Goal: Task Accomplishment & Management: Manage account settings

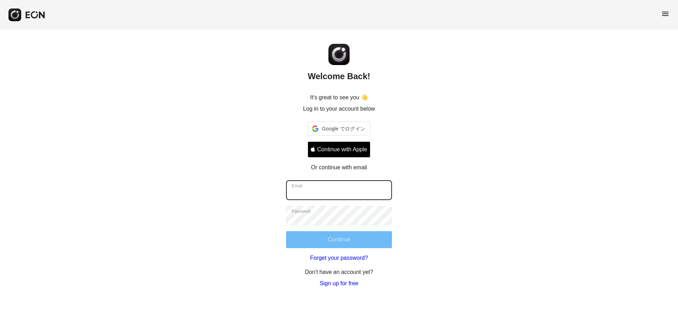
type input "**********"
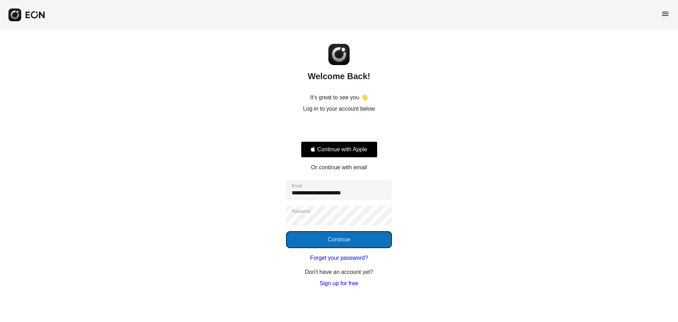
click at [337, 240] on button "Continue" at bounding box center [339, 239] width 106 height 17
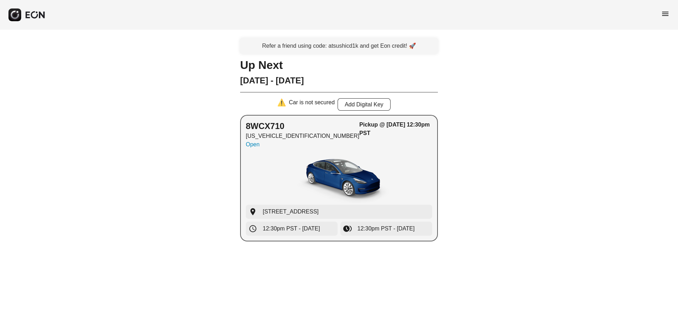
click at [433, 179] on button "8WCX710 [US_VEHICLE_IDENTIFICATION_NUMBER] Open Pickup @ [DATE] 12:30pm PST loc…" at bounding box center [339, 178] width 198 height 126
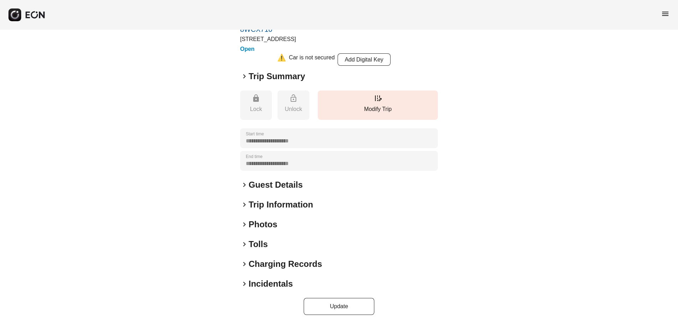
scroll to position [43, 0]
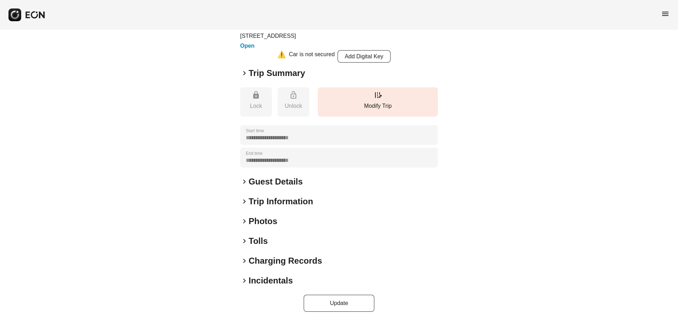
click at [246, 183] on span "keyboard_arrow_right" at bounding box center [244, 181] width 8 height 8
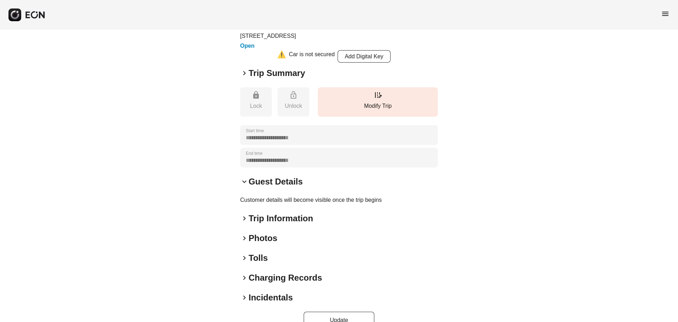
click at [246, 183] on span "keyboard_arrow_down" at bounding box center [244, 181] width 8 height 8
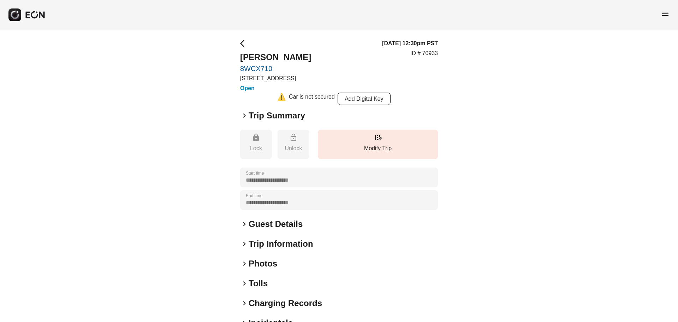
scroll to position [0, 0]
click at [242, 43] on span "arrow_back_ios" at bounding box center [244, 44] width 8 height 8
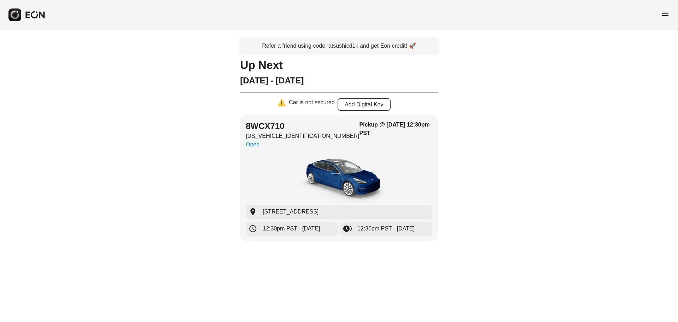
click at [666, 13] on span "menu" at bounding box center [665, 14] width 8 height 8
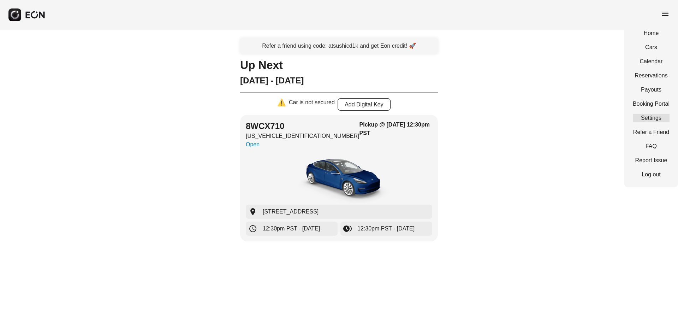
click at [654, 119] on link "Settings" at bounding box center [651, 118] width 37 height 8
select select "**"
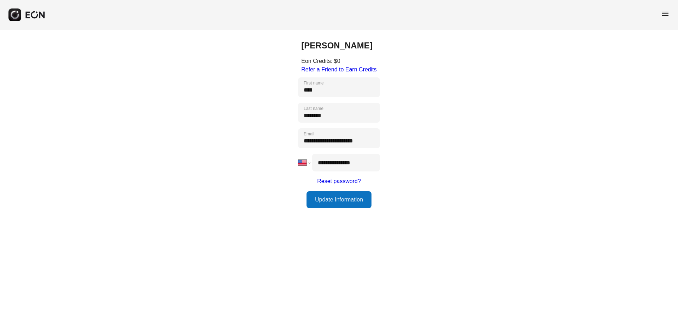
click at [661, 14] on div "menu" at bounding box center [339, 15] width 678 height 30
click at [664, 15] on span "menu" at bounding box center [665, 14] width 8 height 8
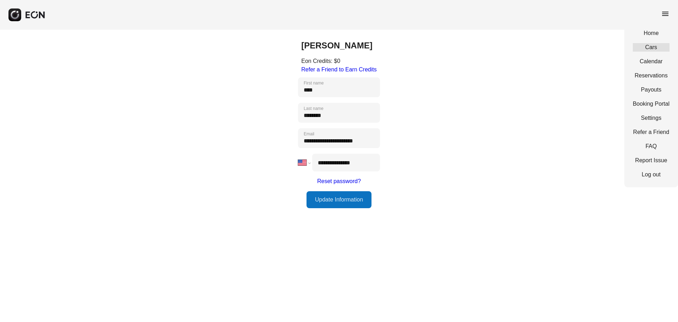
click at [651, 50] on link "Cars" at bounding box center [651, 47] width 37 height 8
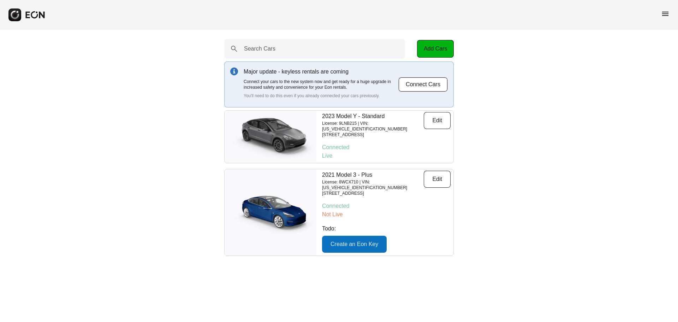
click at [442, 224] on p "Todo:" at bounding box center [386, 228] width 129 height 8
click at [446, 177] on button "Edit" at bounding box center [437, 179] width 27 height 17
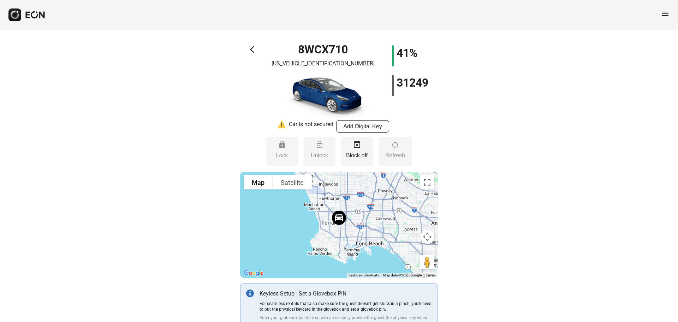
click at [252, 47] on span "arrow_back_ios" at bounding box center [254, 49] width 8 height 8
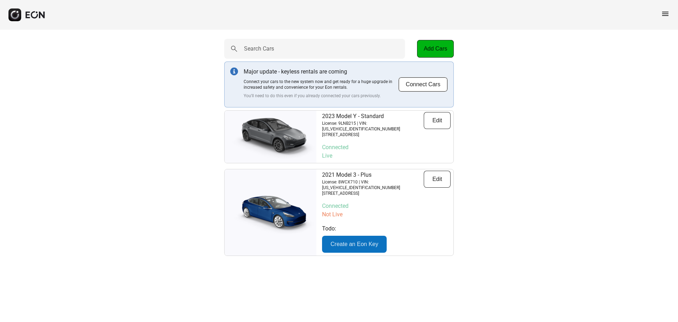
click at [359, 172] on p "2021 Model 3 - Plus" at bounding box center [373, 175] width 102 height 8
click at [667, 14] on span "menu" at bounding box center [665, 14] width 8 height 8
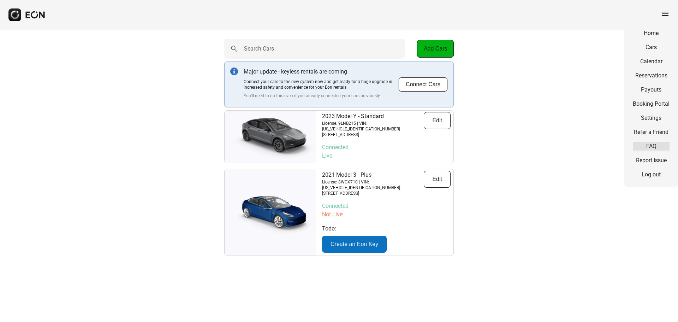
click at [653, 144] on link "FAQ" at bounding box center [651, 146] width 37 height 8
click at [433, 177] on button "Edit" at bounding box center [437, 179] width 27 height 17
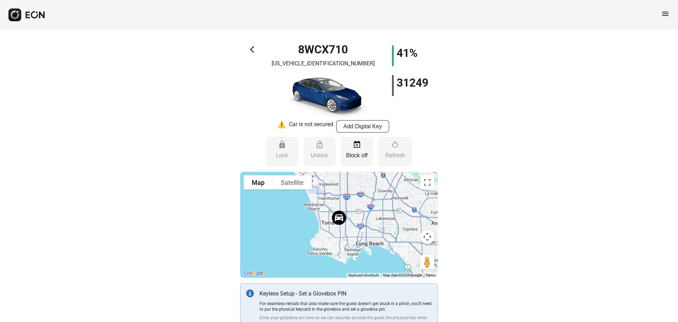
click at [252, 47] on span "arrow_back_ios" at bounding box center [254, 49] width 8 height 8
